Goal: Use online tool/utility: Use online tool/utility

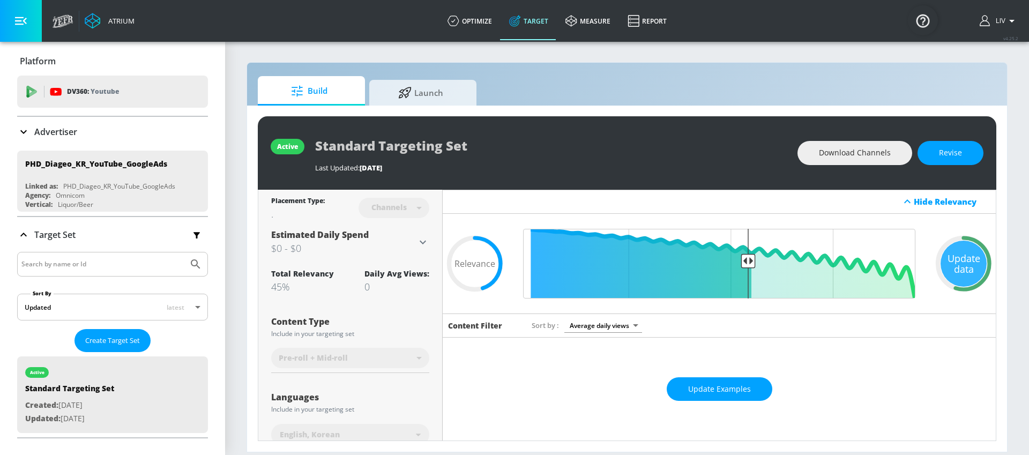
click at [721, 322] on div "Sort by Average daily views avg_daily_views_last_7_days" at bounding box center [757, 325] width 451 height 14
click at [744, 264] on input "Final Threshold" at bounding box center [719, 264] width 403 height 70
type input "0.45"
drag, startPoint x: 744, startPoint y: 262, endPoint x: 736, endPoint y: 266, distance: 8.4
click at [736, 266] on input "Final Threshold" at bounding box center [719, 264] width 403 height 70
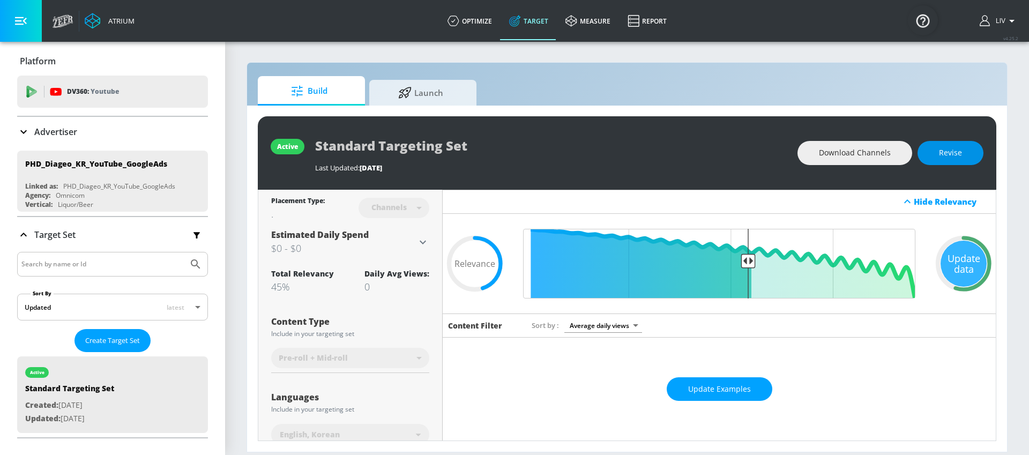
click at [939, 151] on span "Revise" at bounding box center [950, 152] width 23 height 13
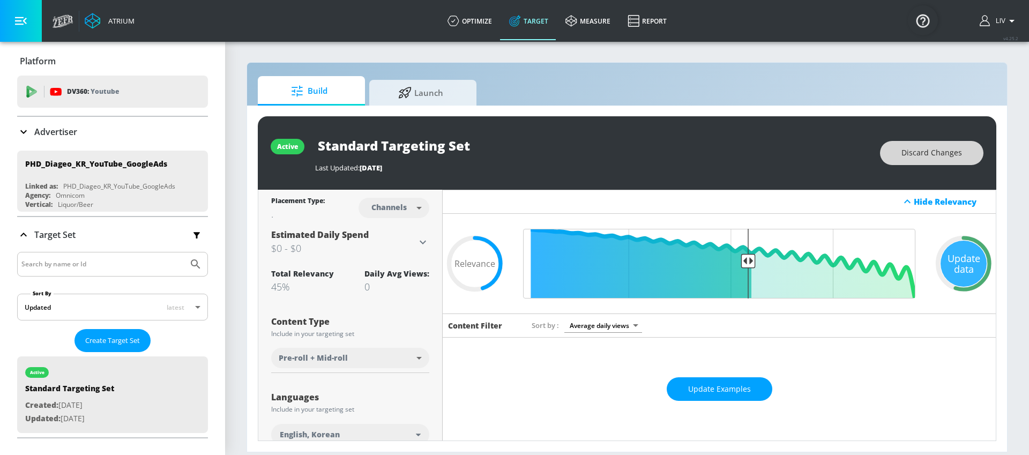
click at [911, 156] on span "Discard Changes" at bounding box center [931, 152] width 61 height 13
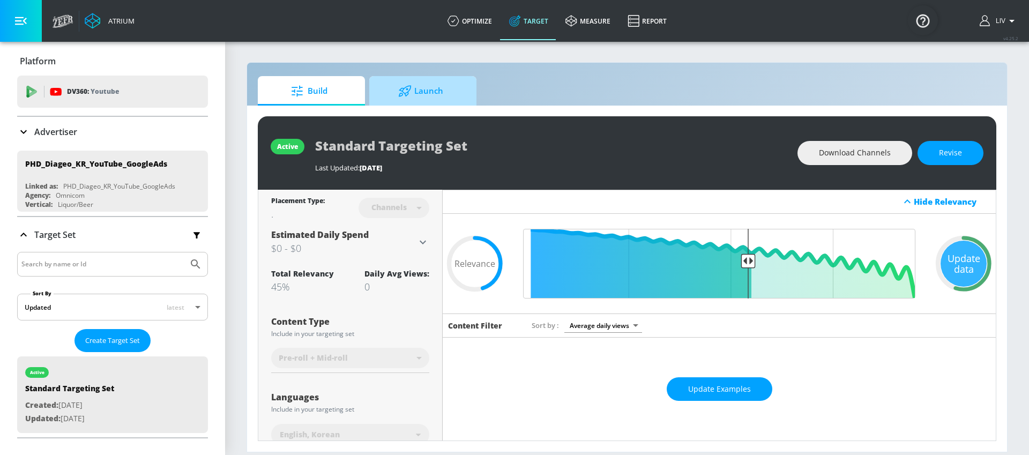
click at [409, 85] on icon at bounding box center [405, 90] width 12 height 11
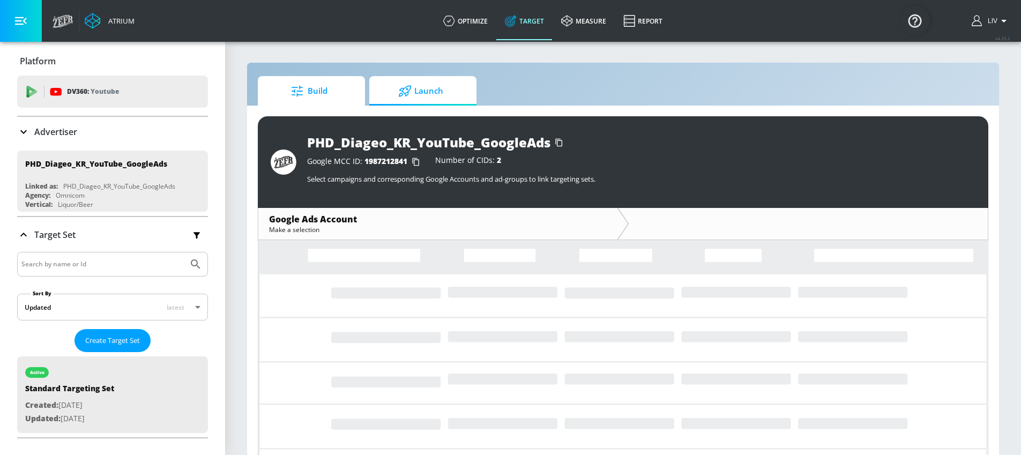
click at [316, 98] on span "Build" at bounding box center [308, 91] width 81 height 26
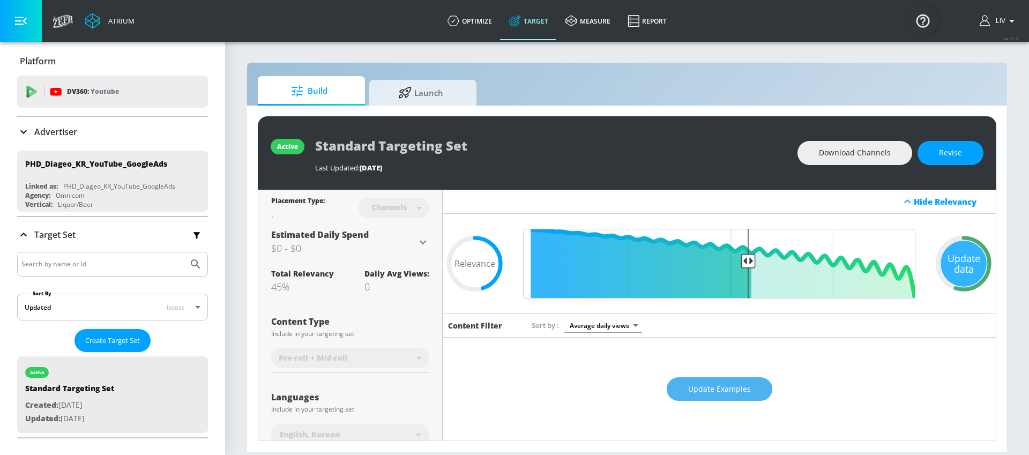
click at [729, 384] on span "Update Examples" at bounding box center [719, 389] width 63 height 13
